Goal: Information Seeking & Learning: Learn about a topic

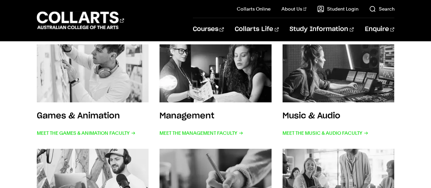
scroll to position [253, 0]
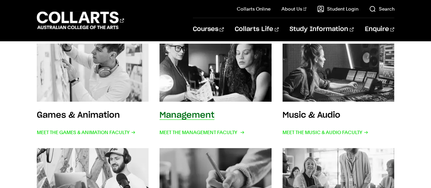
click at [192, 116] on h3 "Management" at bounding box center [187, 115] width 55 height 8
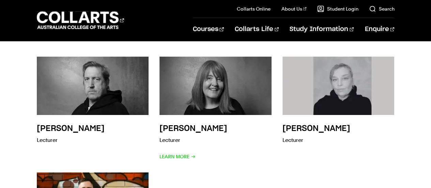
scroll to position [1035, 0]
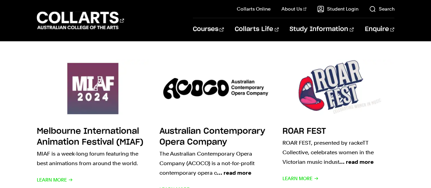
scroll to position [541, 0]
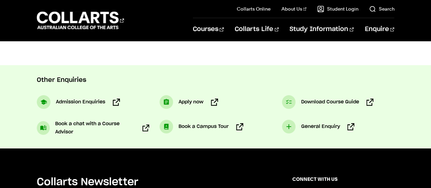
scroll to position [458, 0]
